Goal: Browse casually

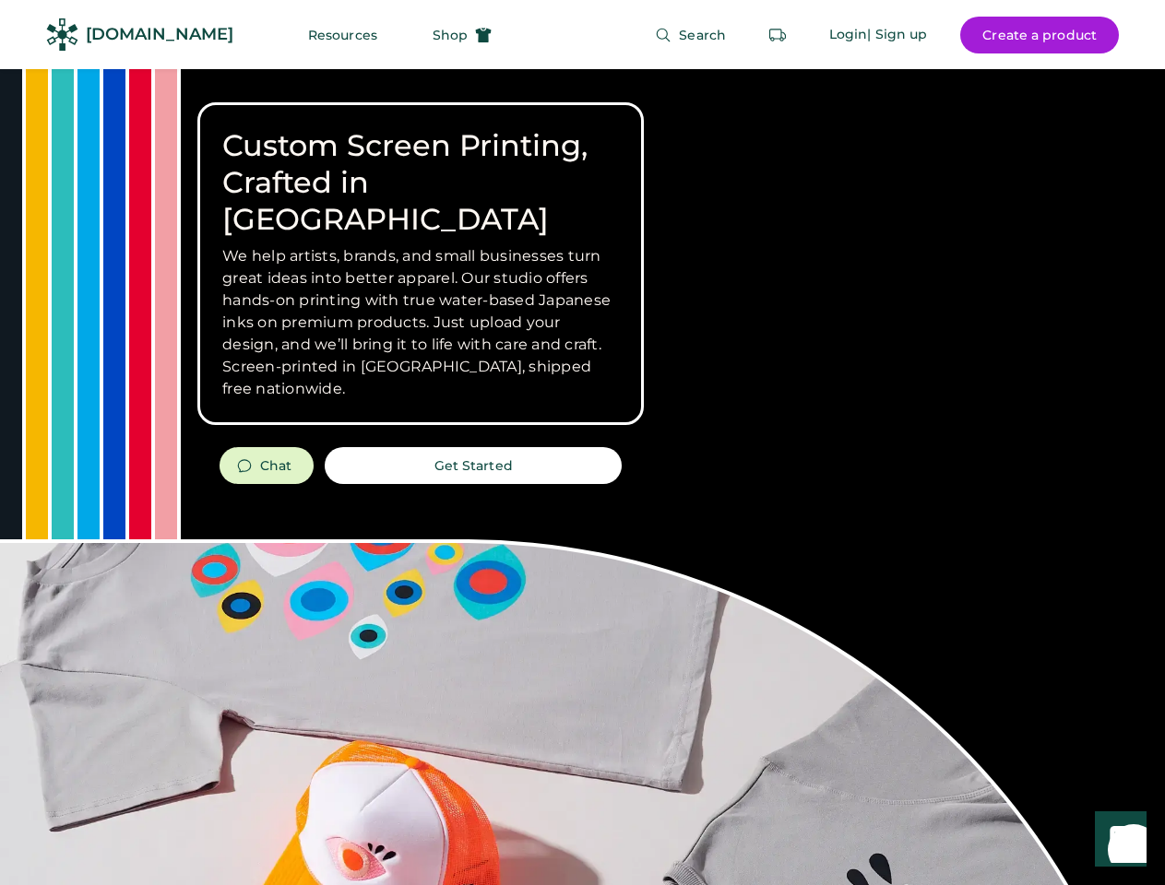
click at [582, 443] on div "Custom Screen Printing, Crafted in [GEOGRAPHIC_DATA] We help artists, brands, a…" at bounding box center [582, 654] width 1165 height 1171
click at [582, 477] on div "Custom Screen Printing, Crafted in [GEOGRAPHIC_DATA] We help artists, brands, a…" at bounding box center [582, 654] width 1165 height 1171
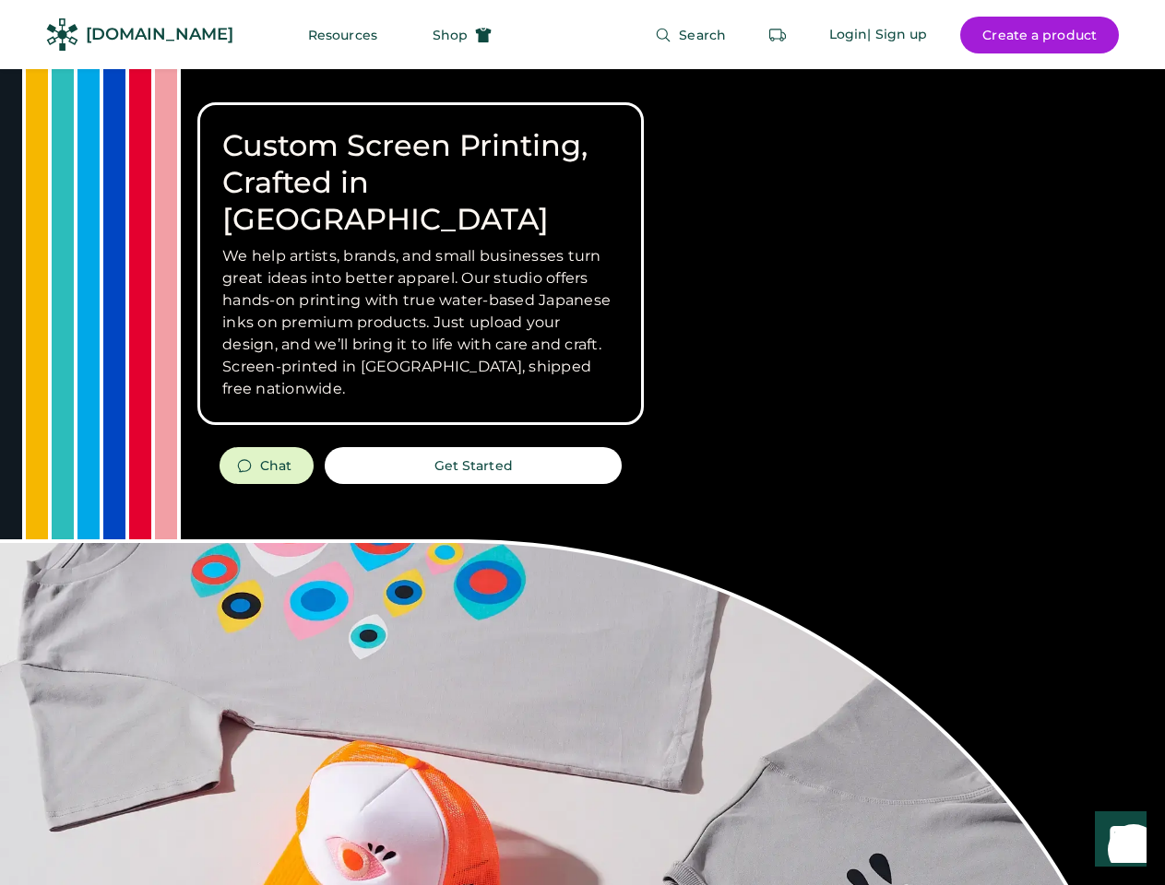
click at [582, 477] on div "Custom Screen Printing, Crafted in [GEOGRAPHIC_DATA] We help artists, brands, a…" at bounding box center [582, 654] width 1165 height 1171
click at [420, 264] on h3 "We help artists, brands, and small businesses turn great ideas into better appa…" at bounding box center [420, 322] width 396 height 155
click at [420, 245] on h3 "We help artists, brands, and small businesses turn great ideas into better appa…" at bounding box center [420, 322] width 396 height 155
click at [420, 164] on h1 "Custom Screen Printing, Crafted in [GEOGRAPHIC_DATA]" at bounding box center [420, 182] width 396 height 111
